Goal: Find specific page/section: Find specific page/section

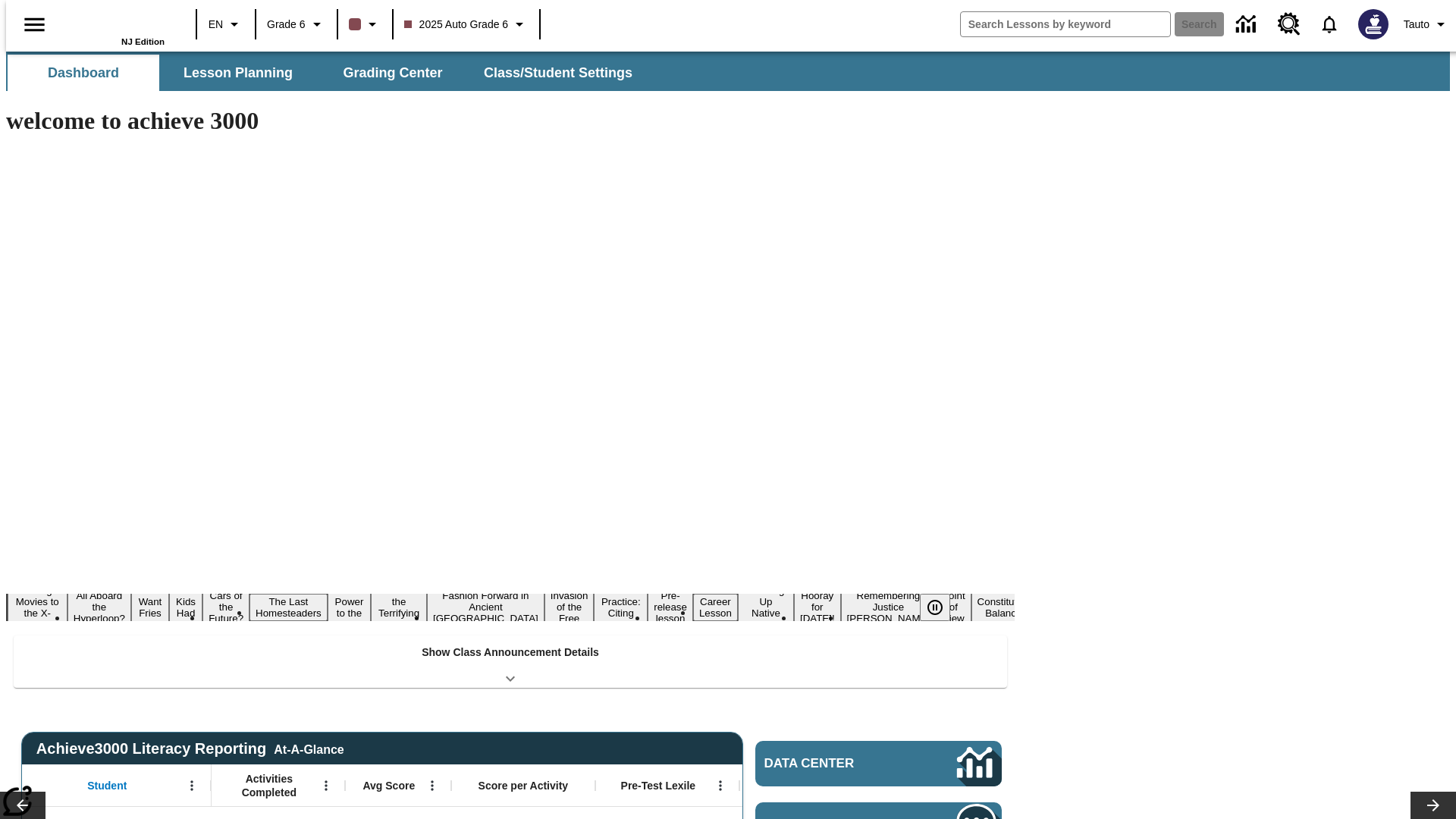
type input "-1"
click at [232, 73] on button "Lesson Planning" at bounding box center [238, 73] width 152 height 37
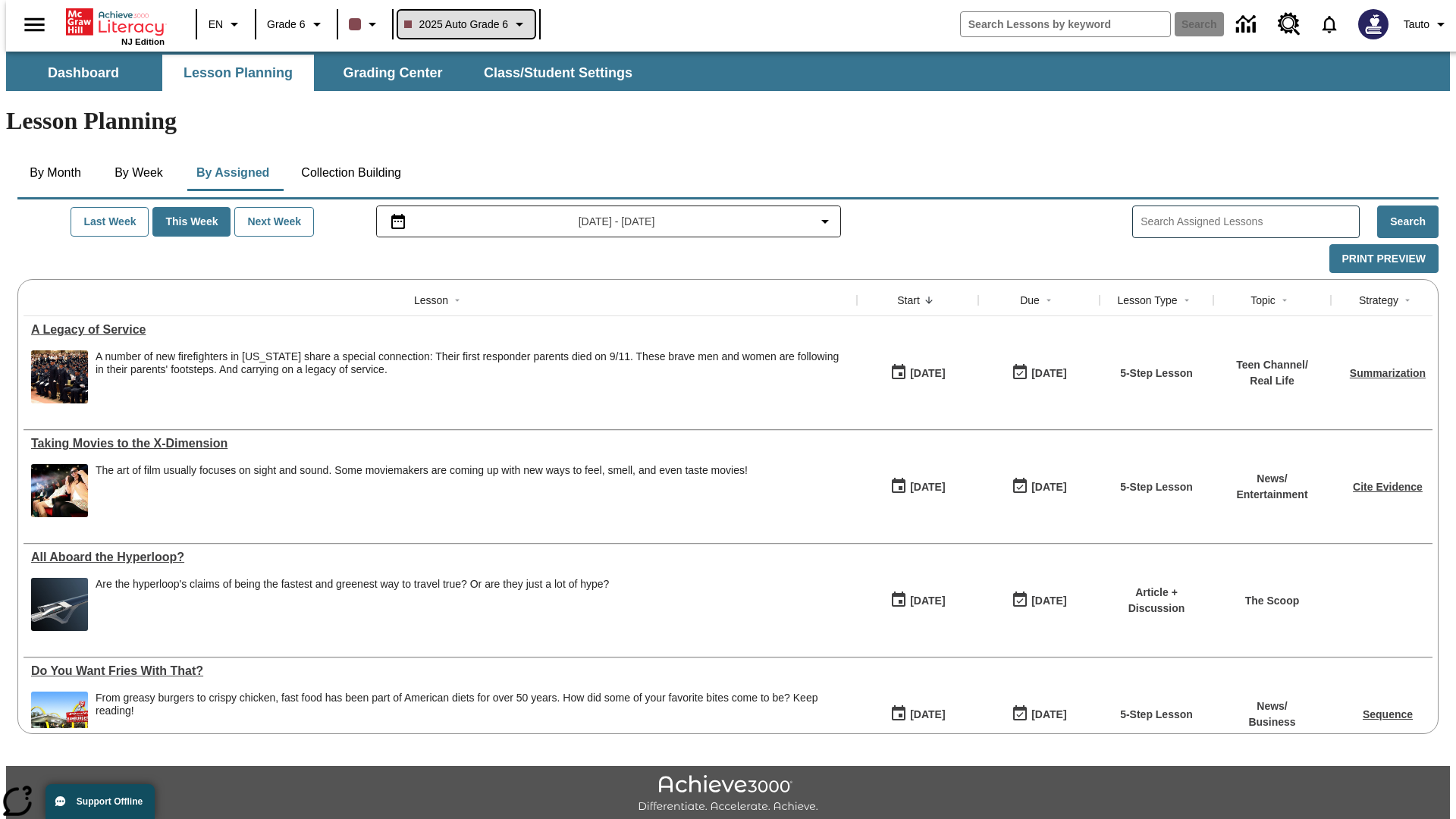
click at [465, 24] on span "2025 Auto Grade 6" at bounding box center [456, 24] width 105 height 16
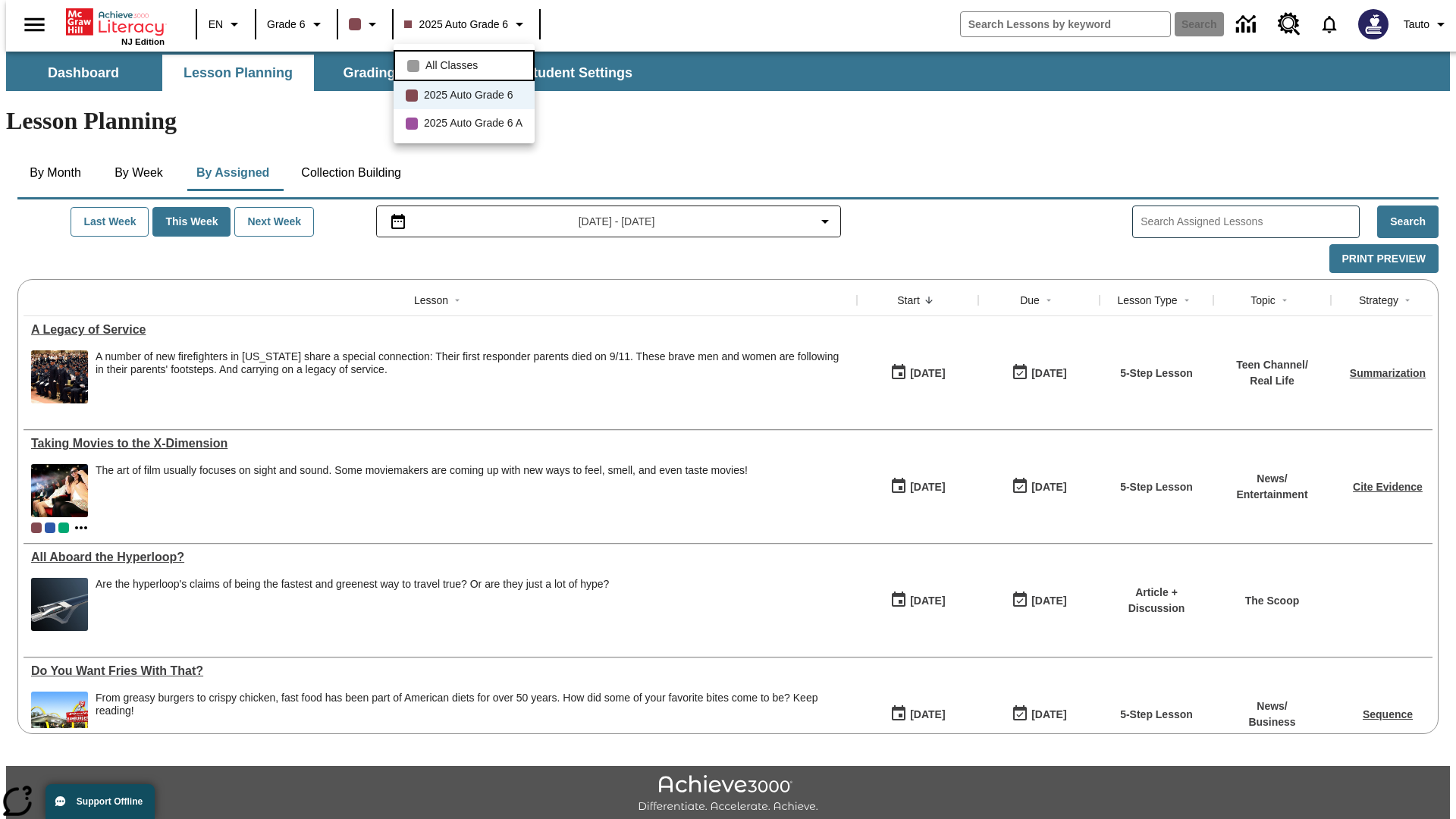
click at [466, 64] on span "All Classes" at bounding box center [451, 65] width 52 height 16
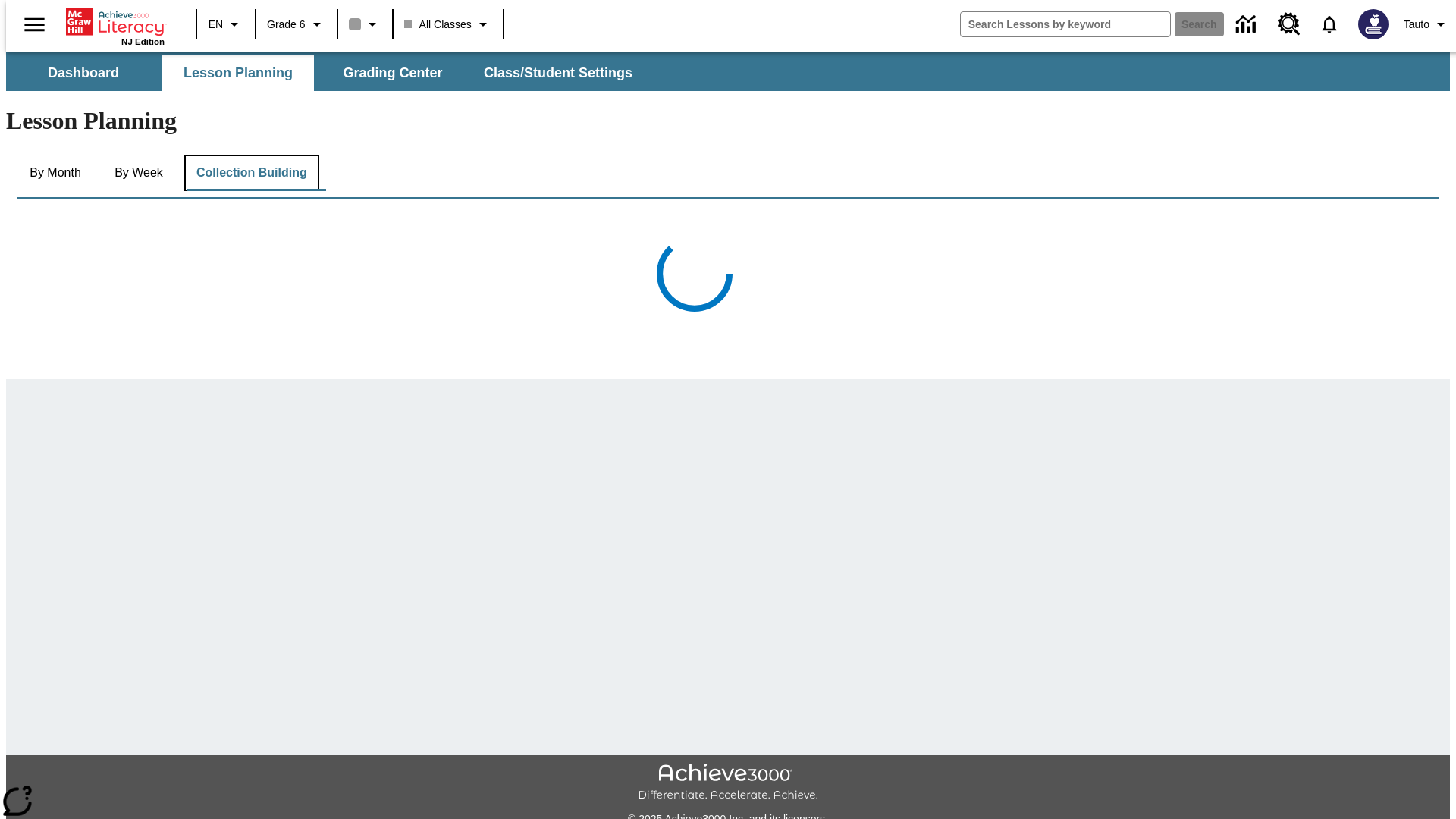
click at [250, 154] on button "Collection Building" at bounding box center [252, 173] width 135 height 37
